Goal: Information Seeking & Learning: Learn about a topic

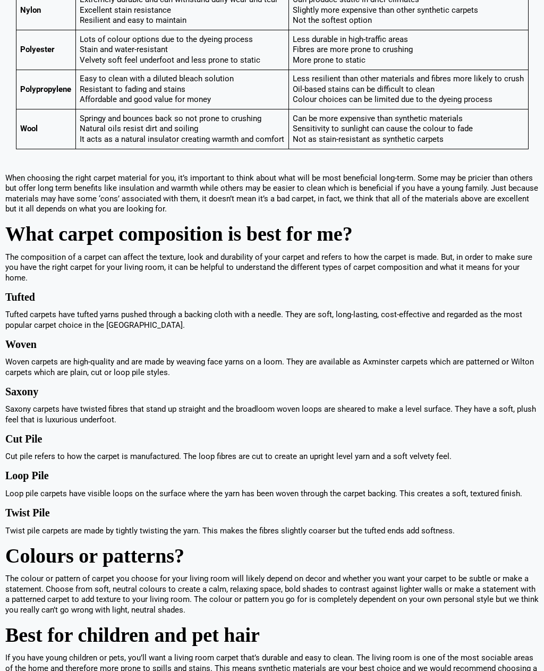
scroll to position [775, 0]
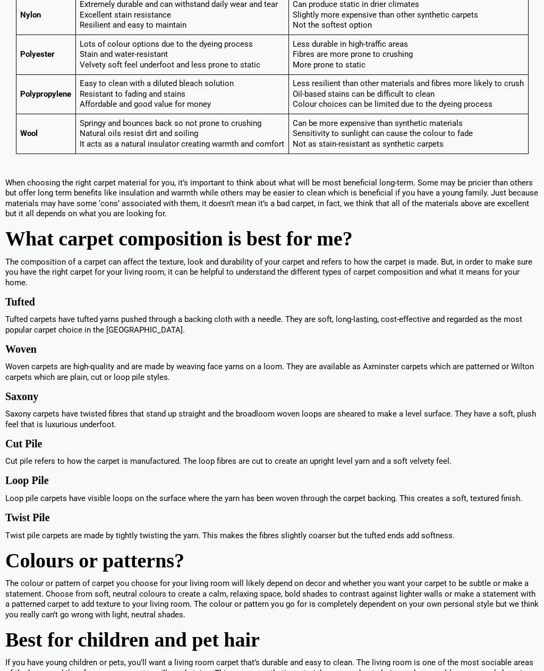
click at [90, 331] on p "Tufted carpets have tufted yarns pushed through a backing cloth with a needle. …" at bounding box center [271, 325] width 533 height 21
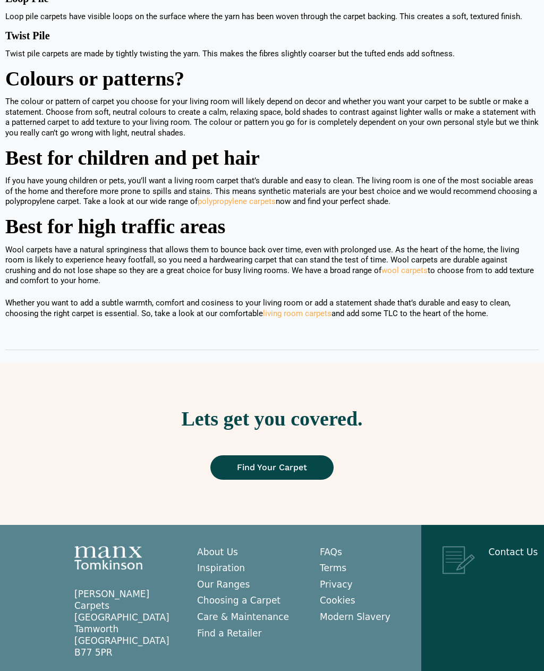
scroll to position [1261, 0]
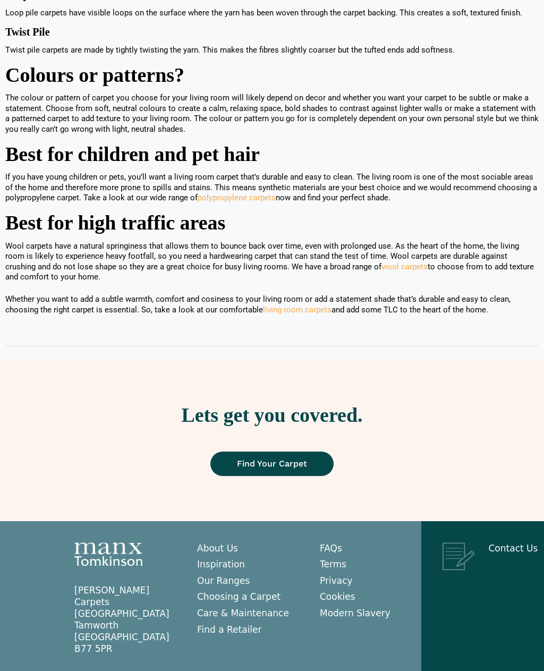
click at [284, 469] on link "Find Your Carpet" at bounding box center [271, 463] width 123 height 24
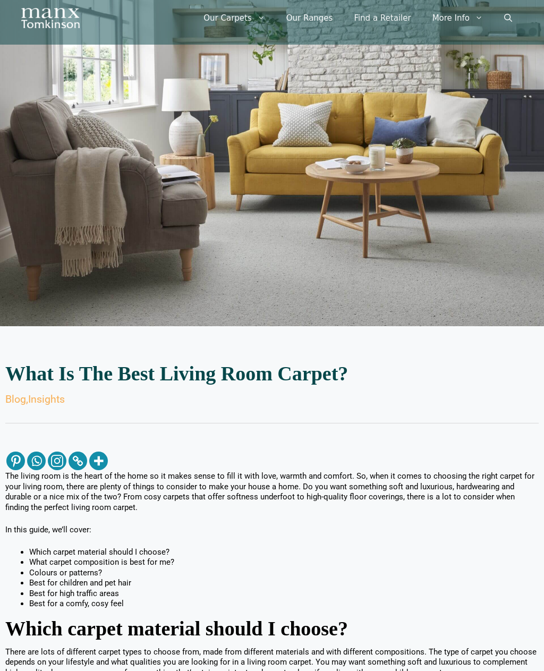
scroll to position [0, 0]
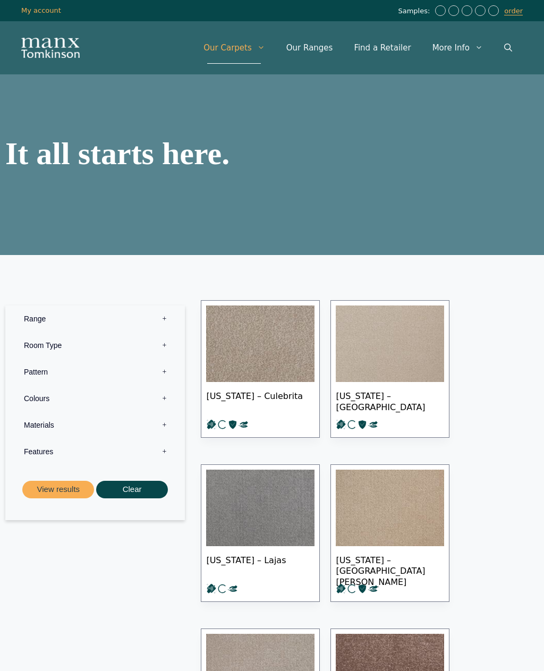
click at [169, 331] on label "Range 0" at bounding box center [95, 318] width 164 height 27
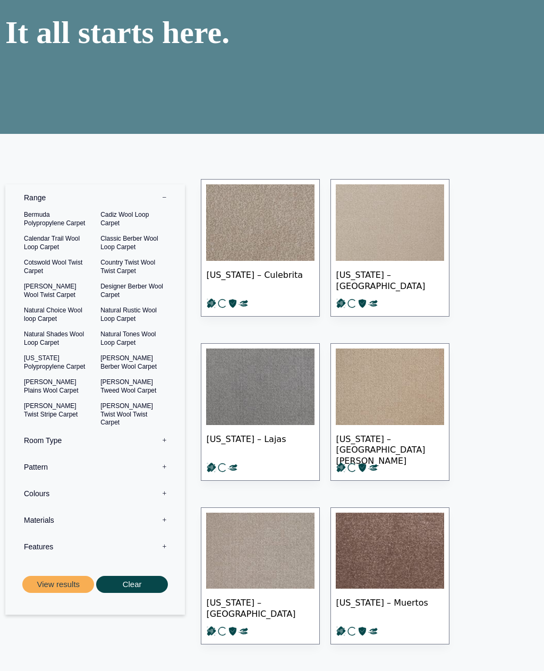
scroll to position [122, 0]
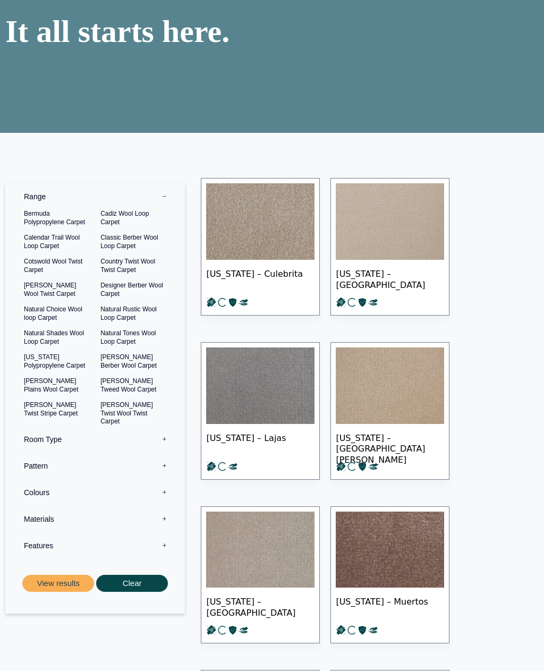
click at [172, 527] on label "Materials 0" at bounding box center [95, 519] width 164 height 27
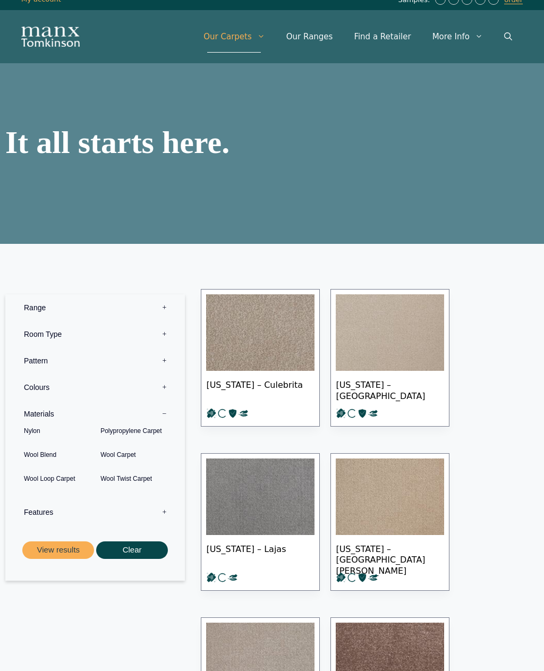
scroll to position [0, 0]
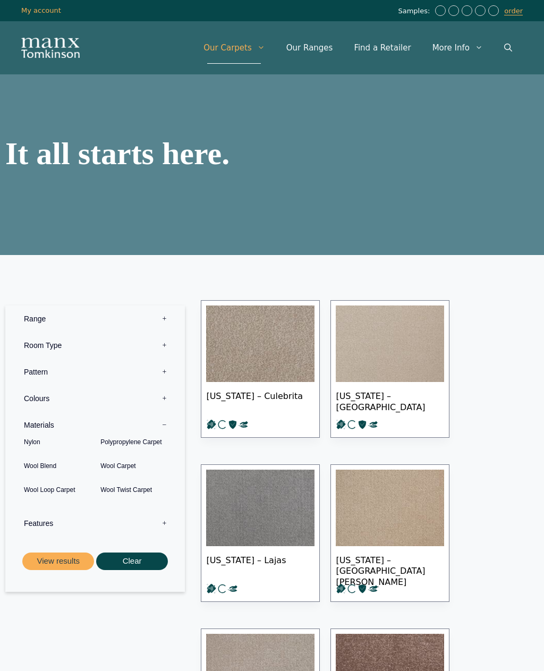
click at [140, 570] on button "Clear" at bounding box center [132, 561] width 72 height 18
click at [145, 568] on button "Clear" at bounding box center [132, 561] width 72 height 18
click at [140, 570] on button "Clear" at bounding box center [132, 561] width 72 height 18
click at [71, 569] on button "View results" at bounding box center [58, 561] width 72 height 18
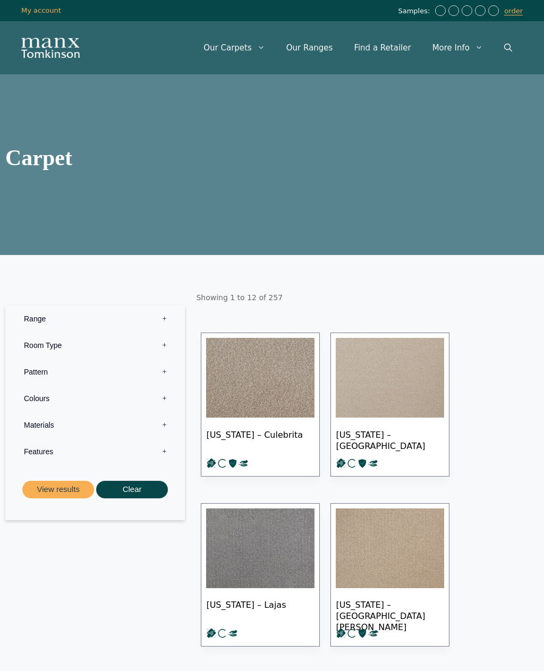
click at [136, 498] on button "Clear" at bounding box center [132, 489] width 72 height 18
click at [167, 358] on label "Room Type 0" at bounding box center [95, 345] width 164 height 27
